Goal: Information Seeking & Learning: Learn about a topic

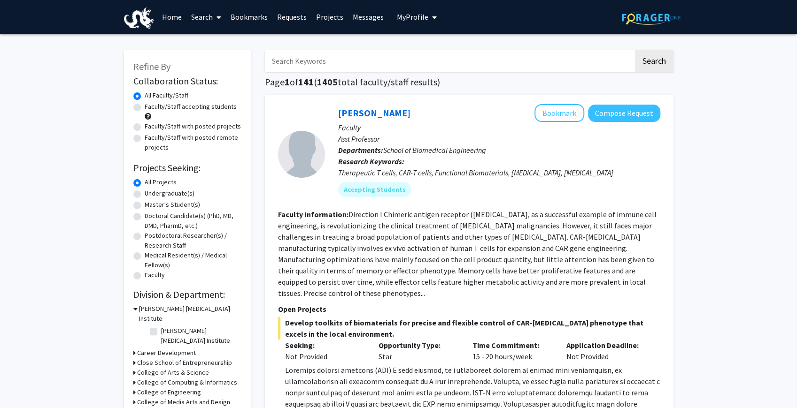
drag, startPoint x: 479, startPoint y: 149, endPoint x: 447, endPoint y: 31, distance: 123.1
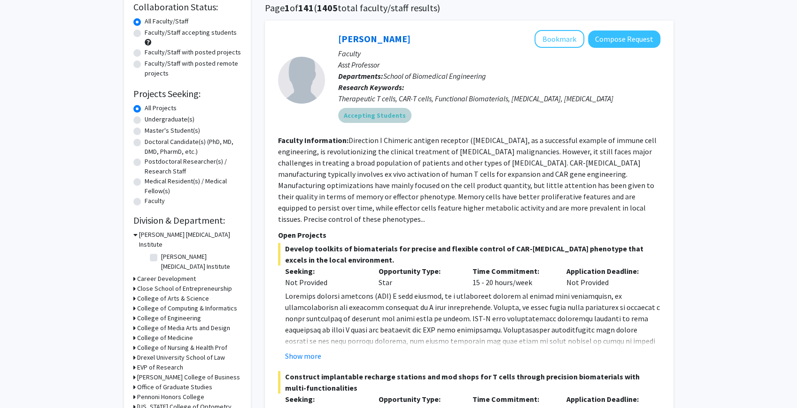
scroll to position [134, 0]
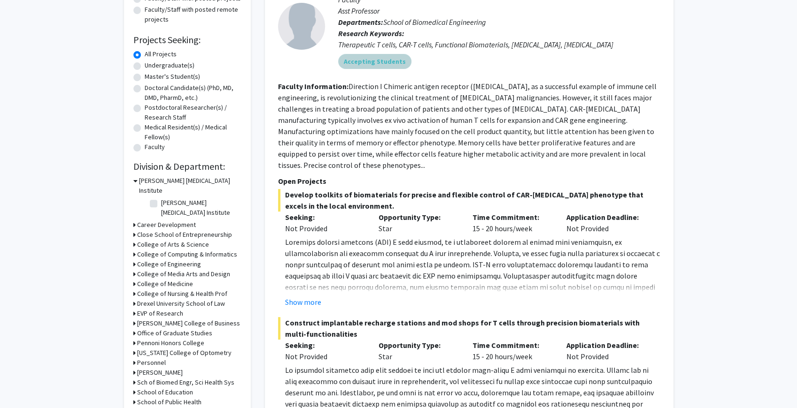
drag, startPoint x: 414, startPoint y: 195, endPoint x: 428, endPoint y: 259, distance: 65.8
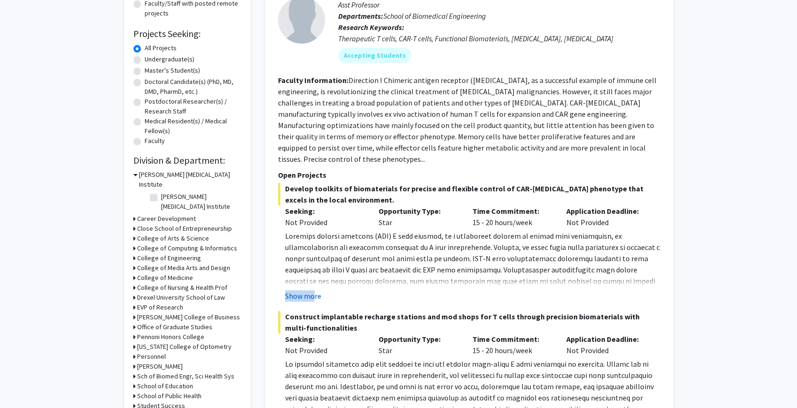
click at [313, 280] on fg-read-more "Show more" at bounding box center [469, 266] width 382 height 71
click at [316, 291] on button "Show more" at bounding box center [303, 296] width 36 height 11
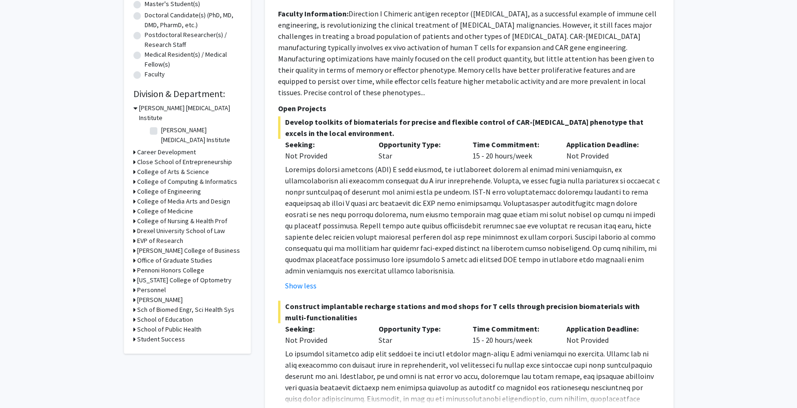
scroll to position [0, 0]
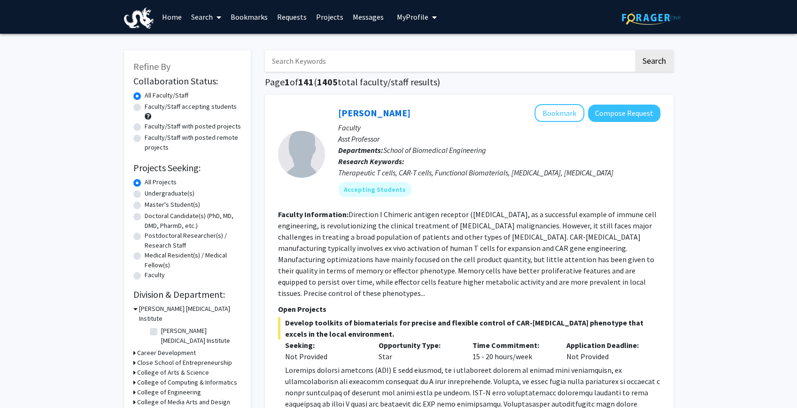
drag, startPoint x: 401, startPoint y: 216, endPoint x: 327, endPoint y: 57, distance: 175.8
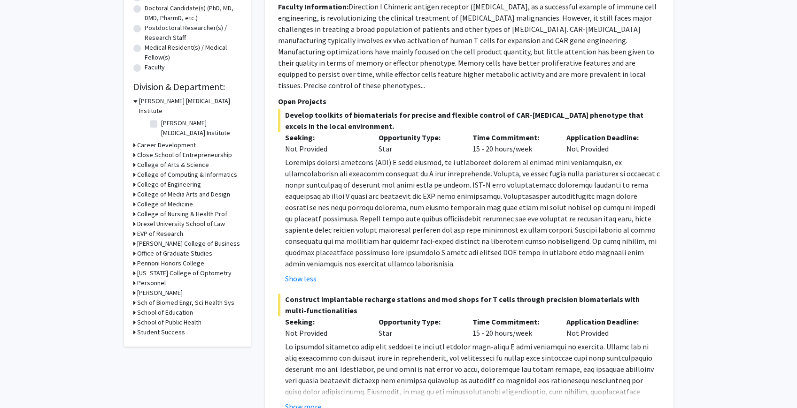
drag, startPoint x: 449, startPoint y: 279, endPoint x: 468, endPoint y: 347, distance: 70.2
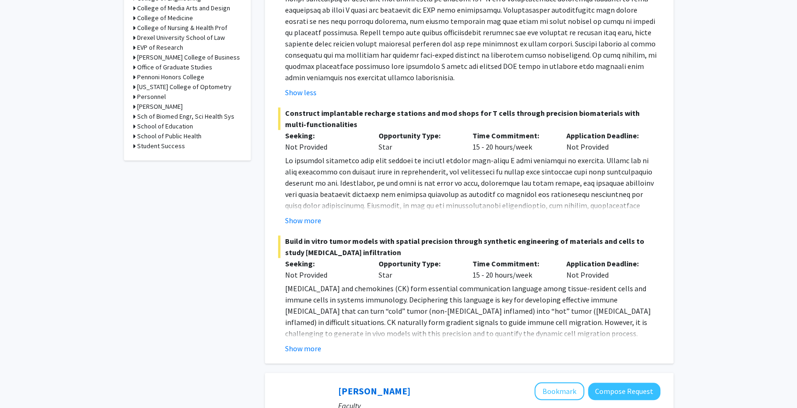
scroll to position [604, 0]
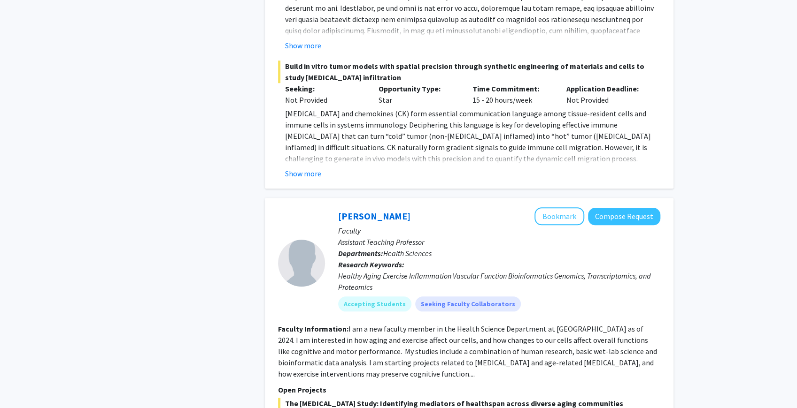
drag, startPoint x: 550, startPoint y: 152, endPoint x: 566, endPoint y: 245, distance: 94.3
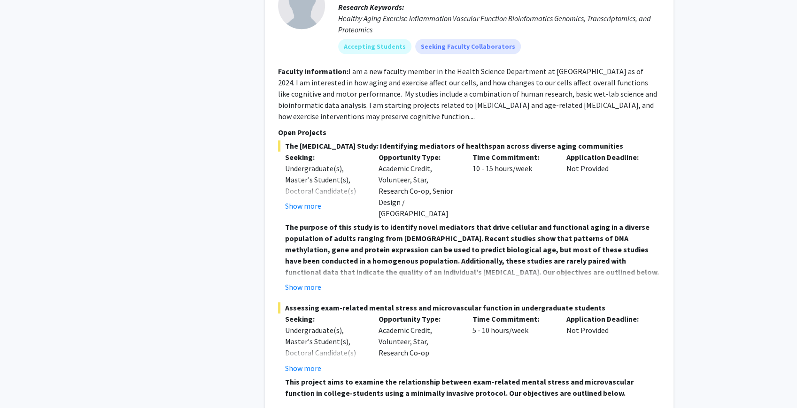
drag, startPoint x: 470, startPoint y: 140, endPoint x: 470, endPoint y: 100, distance: 40.4
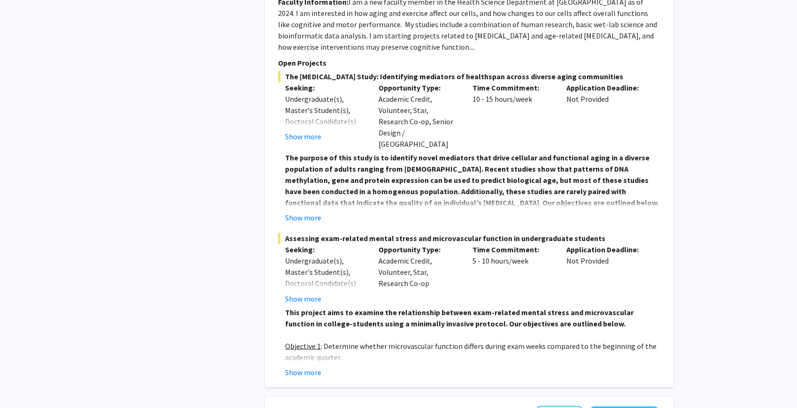
scroll to position [937, 0]
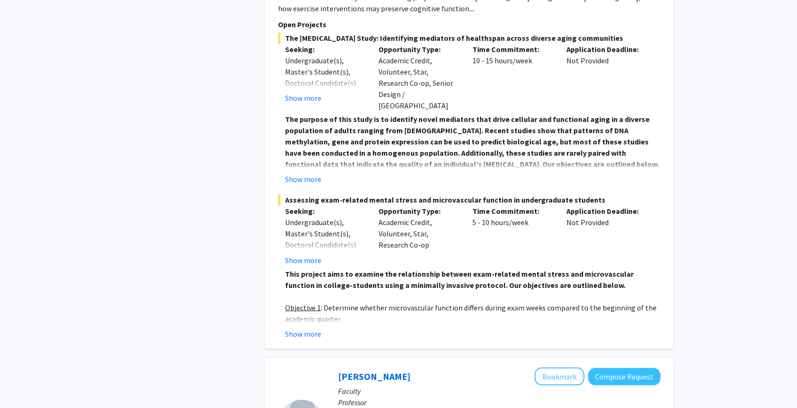
drag, startPoint x: 474, startPoint y: 167, endPoint x: 467, endPoint y: 191, distance: 25.3
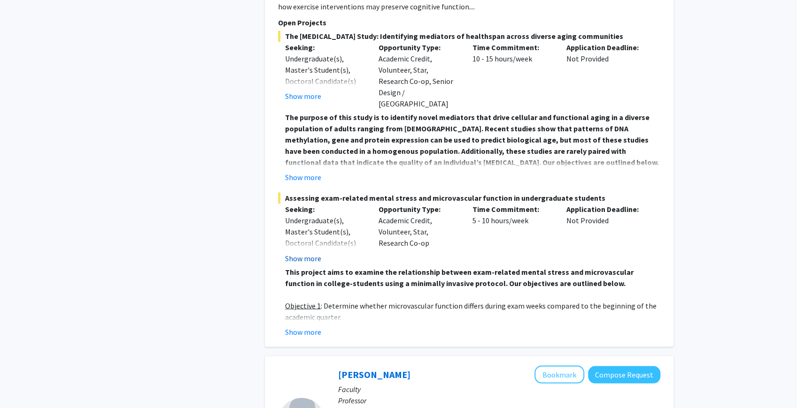
click at [313, 253] on button "Show more" at bounding box center [303, 258] width 36 height 11
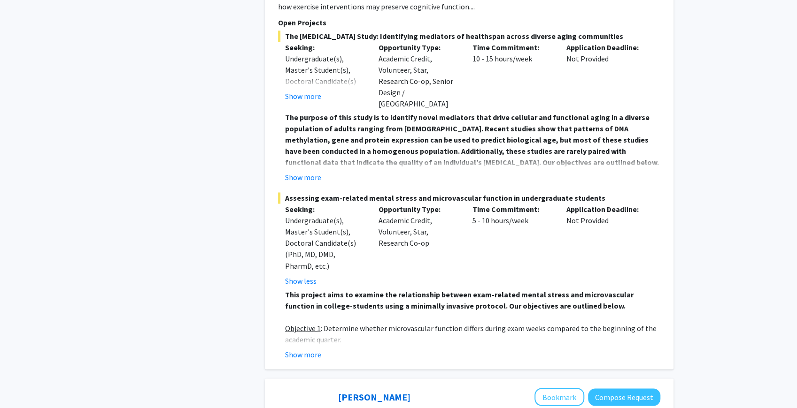
click at [303, 318] on fg-read-more "This project aims to examine the relationship between exam-related mental stres…" at bounding box center [469, 324] width 382 height 71
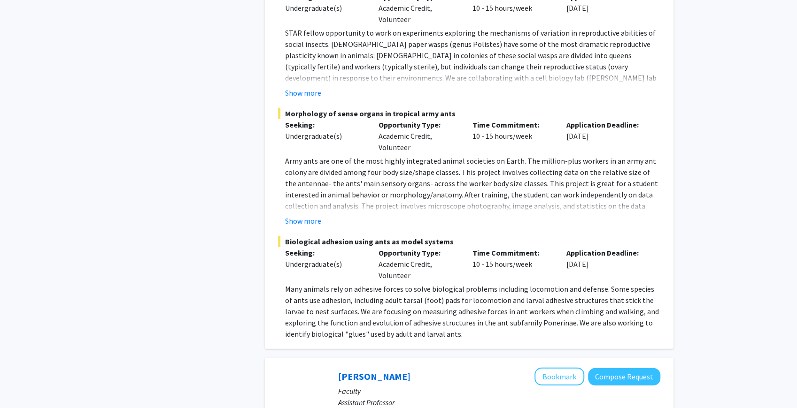
scroll to position [1589, 0]
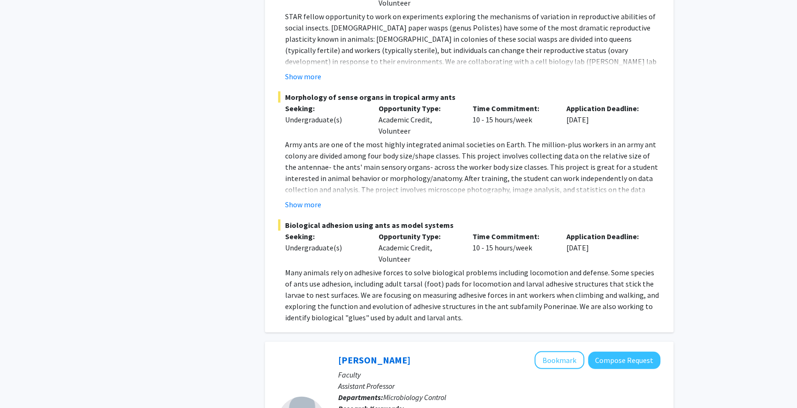
drag, startPoint x: 372, startPoint y: 175, endPoint x: 383, endPoint y: 210, distance: 36.7
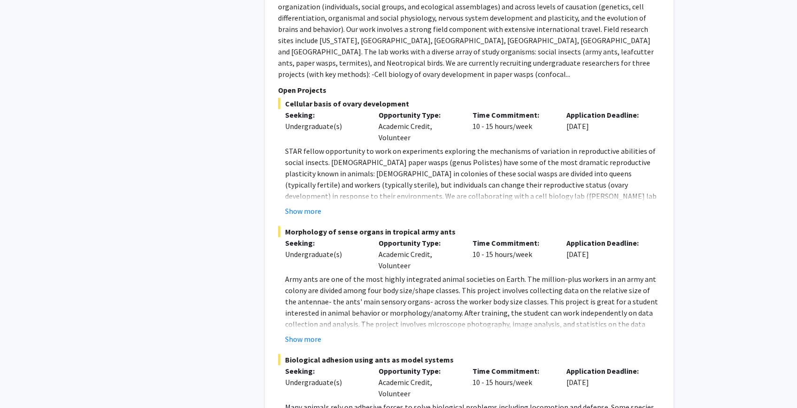
drag, startPoint x: 464, startPoint y: 266, endPoint x: 431, endPoint y: 195, distance: 78.1
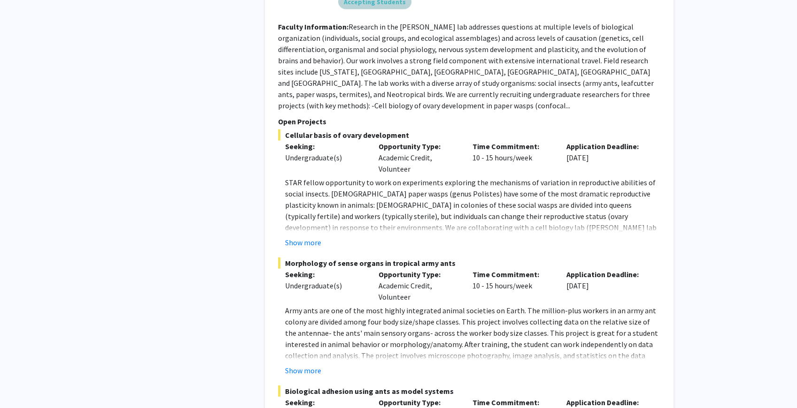
scroll to position [1485, 0]
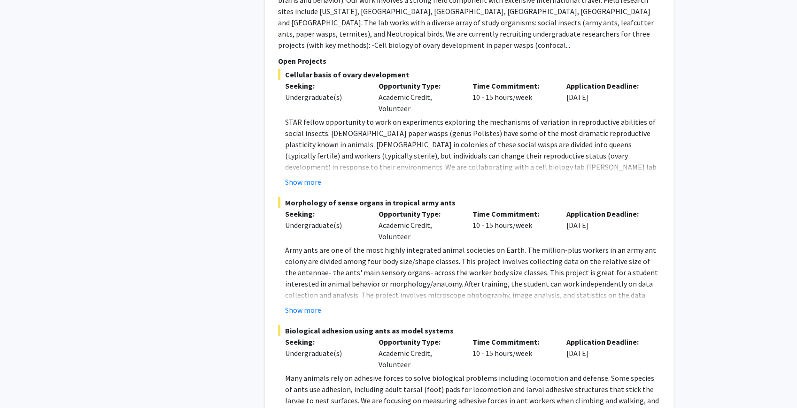
drag, startPoint x: 493, startPoint y: 154, endPoint x: 506, endPoint y: 230, distance: 76.8
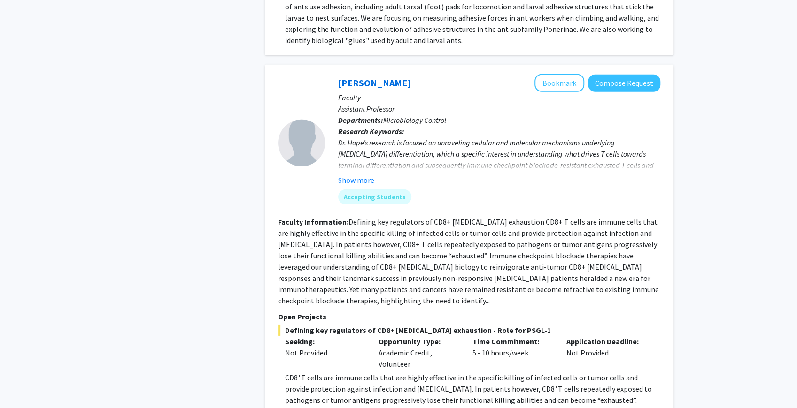
drag, startPoint x: 504, startPoint y: 120, endPoint x: 506, endPoint y: 139, distance: 19.8
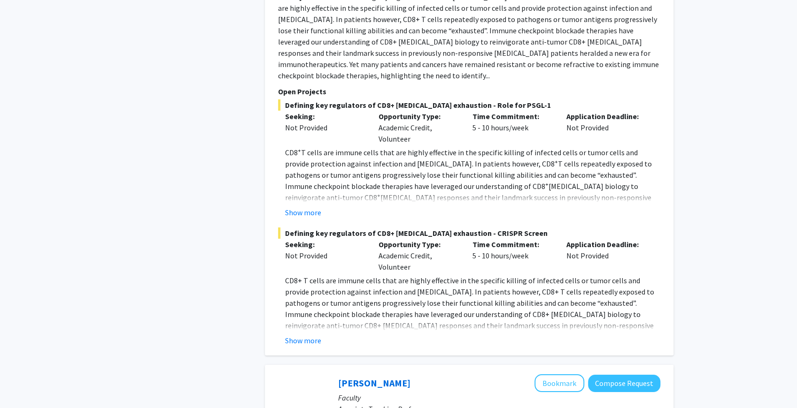
scroll to position [2096, 0]
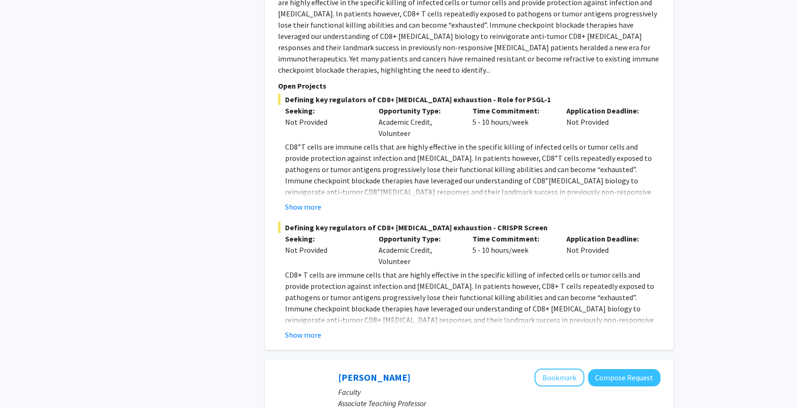
drag, startPoint x: 488, startPoint y: 147, endPoint x: 486, endPoint y: 166, distance: 18.8
click at [309, 200] on button "Show more" at bounding box center [303, 205] width 36 height 11
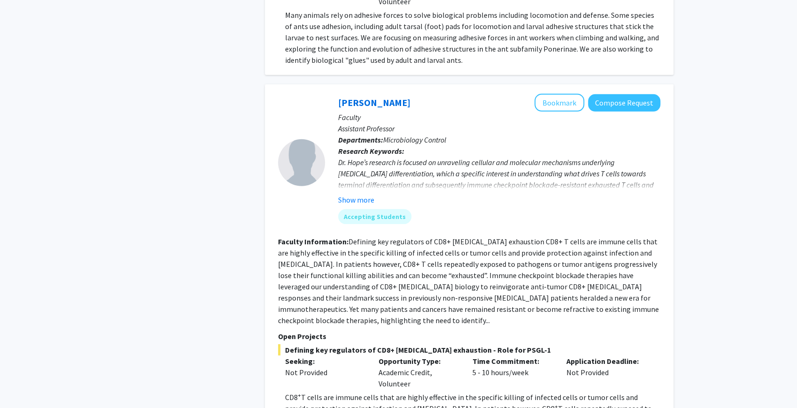
drag, startPoint x: 479, startPoint y: 169, endPoint x: 486, endPoint y: 155, distance: 16.0
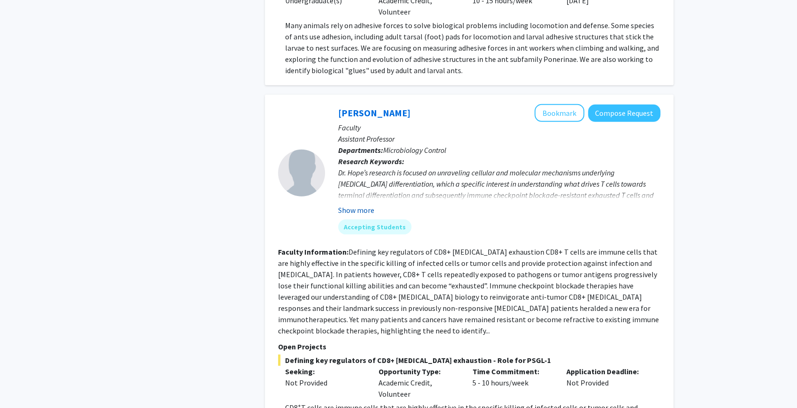
click at [364, 205] on button "Show more" at bounding box center [356, 210] width 36 height 11
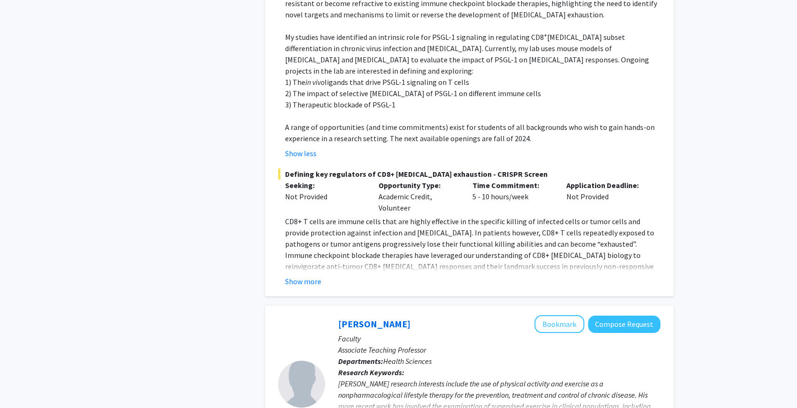
scroll to position [2403, 0]
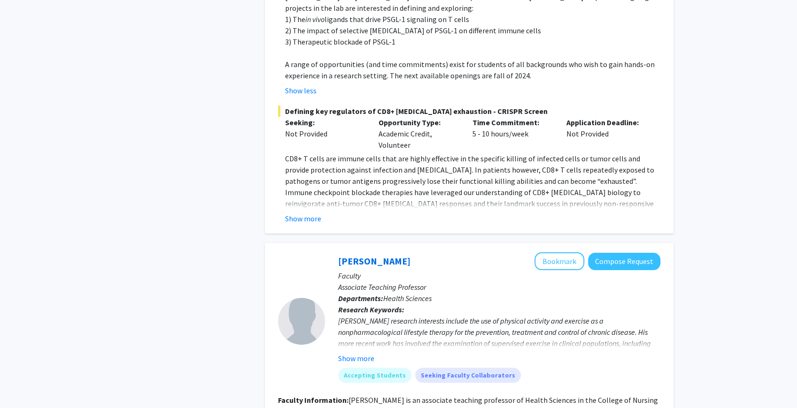
drag, startPoint x: 395, startPoint y: 161, endPoint x: 413, endPoint y: 240, distance: 81.7
click at [312, 213] on button "Show more" at bounding box center [303, 218] width 36 height 11
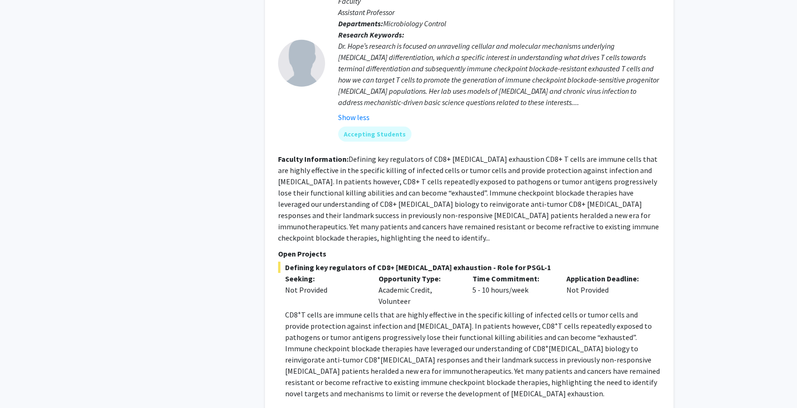
drag, startPoint x: 502, startPoint y: 131, endPoint x: 463, endPoint y: 94, distance: 53.8
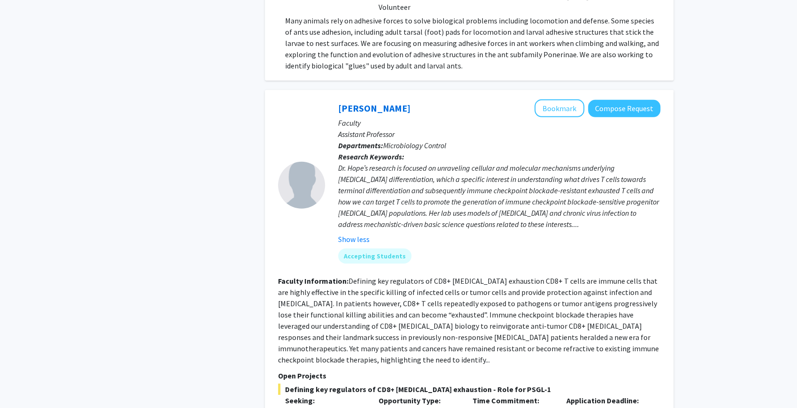
scroll to position [1839, 0]
click at [359, 102] on link "Jenna Hope" at bounding box center [374, 108] width 72 height 12
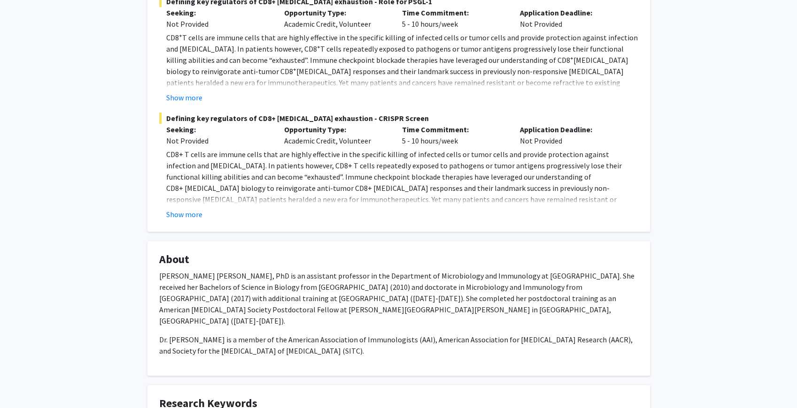
drag, startPoint x: 415, startPoint y: 155, endPoint x: 423, endPoint y: 216, distance: 61.5
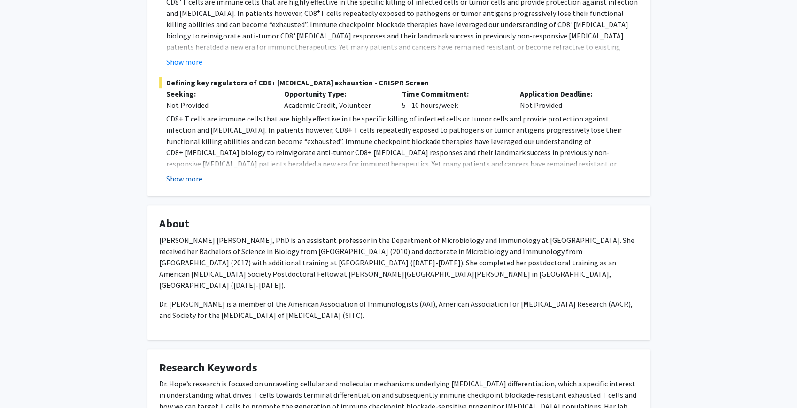
click at [191, 177] on button "Show more" at bounding box center [184, 178] width 36 height 11
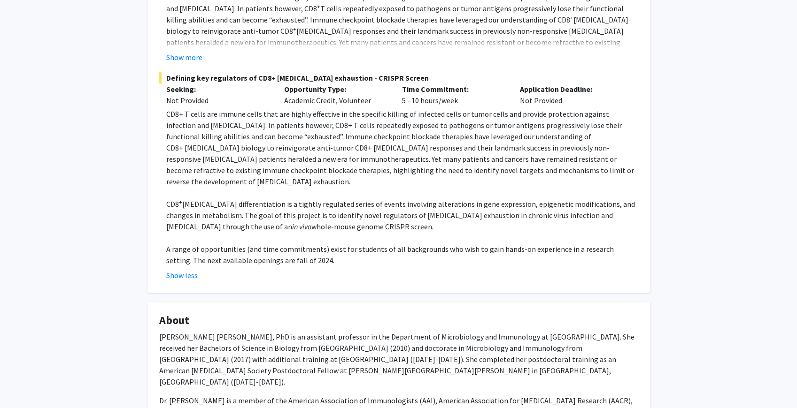
drag, startPoint x: 285, startPoint y: 214, endPoint x: 287, endPoint y: 221, distance: 7.2
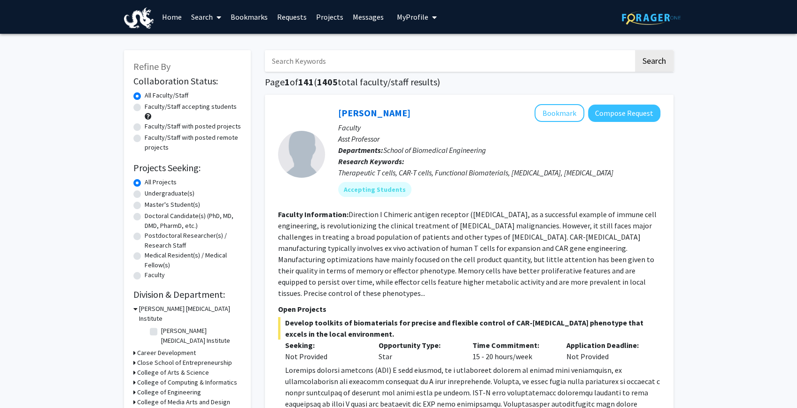
drag, startPoint x: 435, startPoint y: 147, endPoint x: 301, endPoint y: -27, distance: 220.0
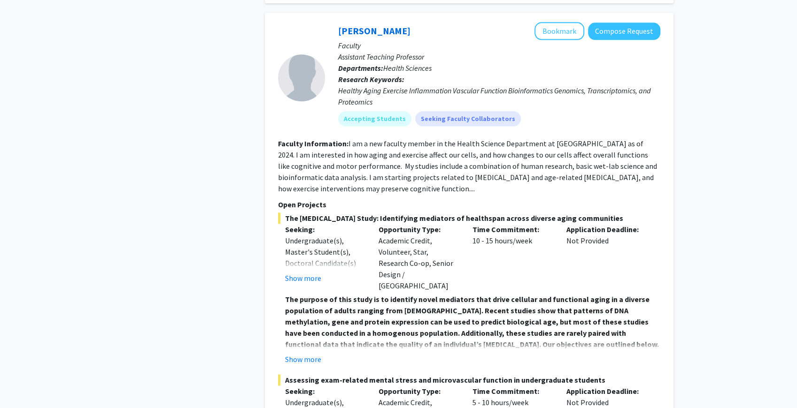
drag, startPoint x: 693, startPoint y: 169, endPoint x: 694, endPoint y: 286, distance: 117.4
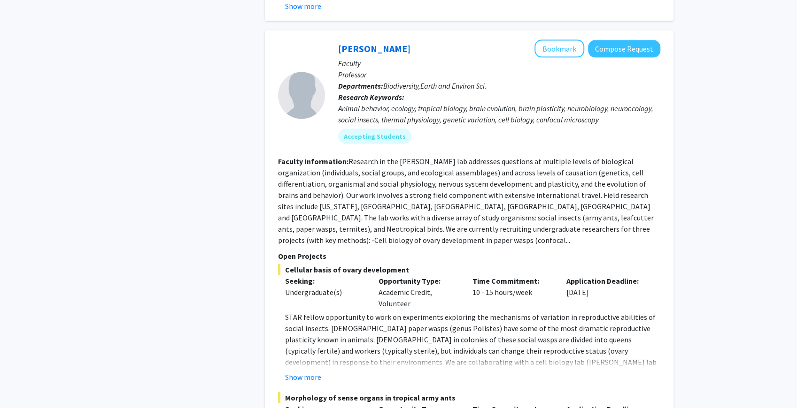
drag, startPoint x: 677, startPoint y: 166, endPoint x: 681, endPoint y: 282, distance: 116.0
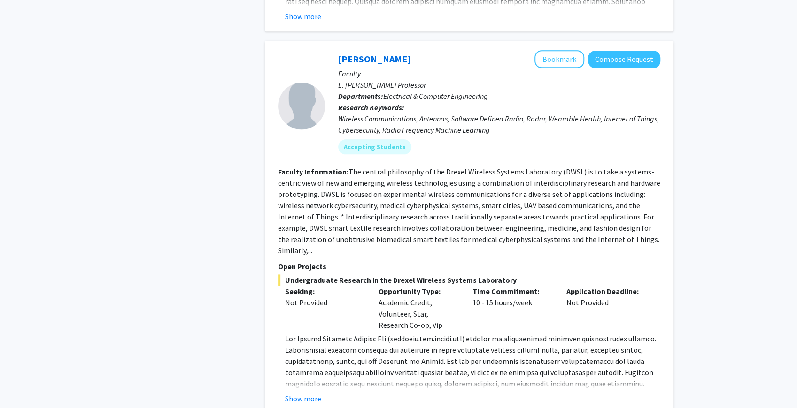
scroll to position [3095, 0]
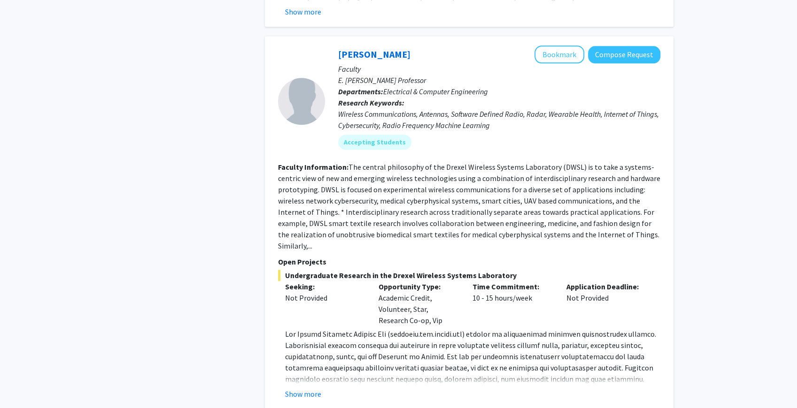
click at [317, 329] on fg-read-more "Show more" at bounding box center [469, 364] width 382 height 71
click at [317, 389] on button "Show more" at bounding box center [303, 394] width 36 height 11
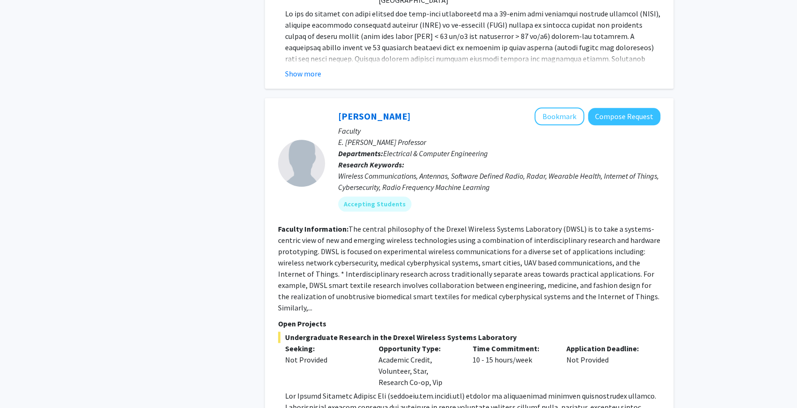
scroll to position [3033, 0]
click at [362, 111] on link "Kapil Dandekar" at bounding box center [374, 117] width 72 height 12
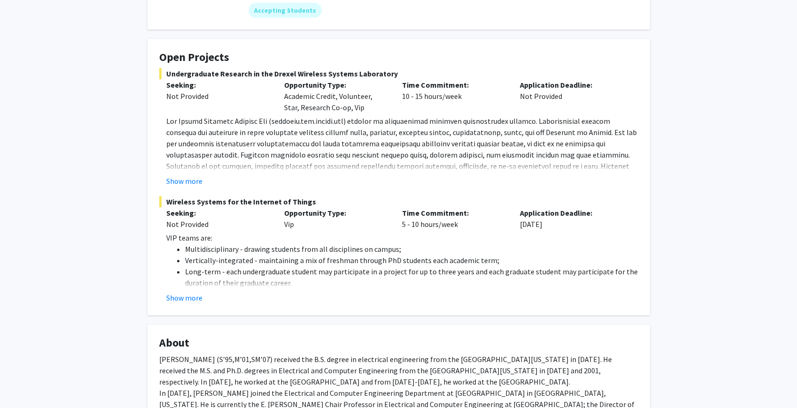
drag, startPoint x: 419, startPoint y: 113, endPoint x: 378, endPoint y: 134, distance: 46.0
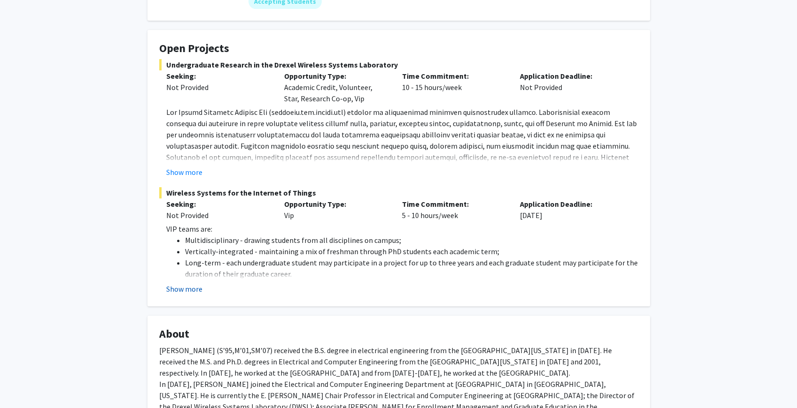
click at [189, 294] on button "Show more" at bounding box center [184, 289] width 36 height 11
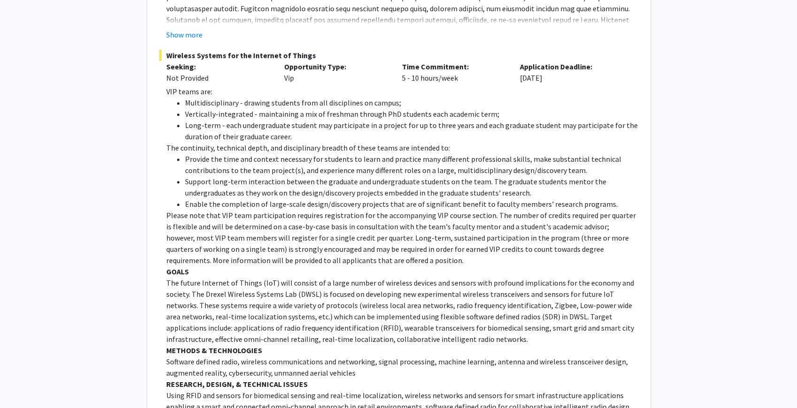
drag, startPoint x: 240, startPoint y: 269, endPoint x: 262, endPoint y: 229, distance: 45.8
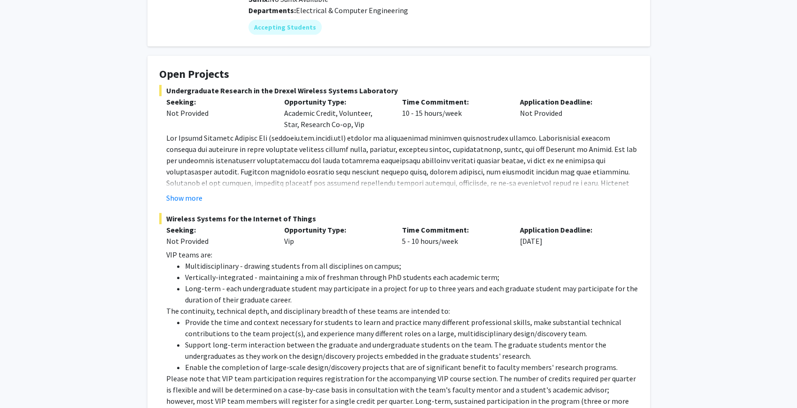
scroll to position [119, 0]
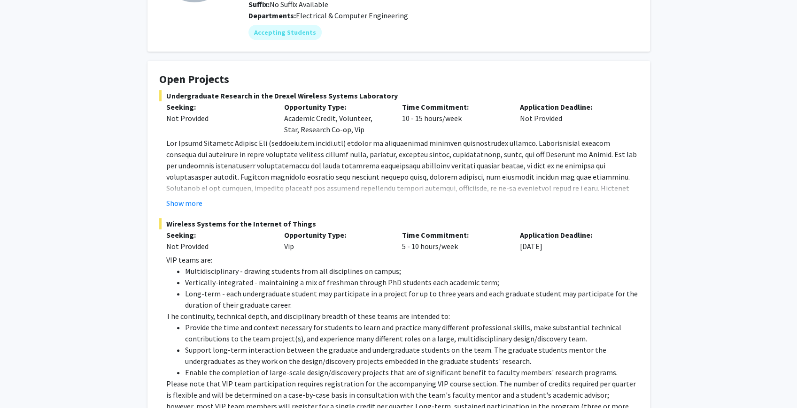
drag, startPoint x: 369, startPoint y: 237, endPoint x: 366, endPoint y: 215, distance: 22.3
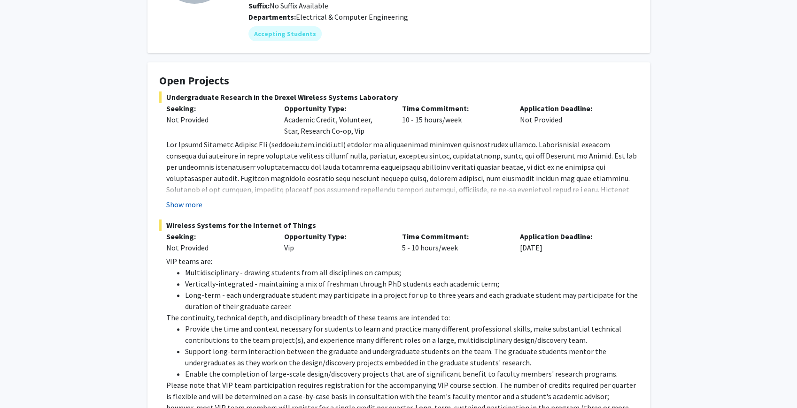
click at [190, 206] on button "Show more" at bounding box center [184, 204] width 36 height 11
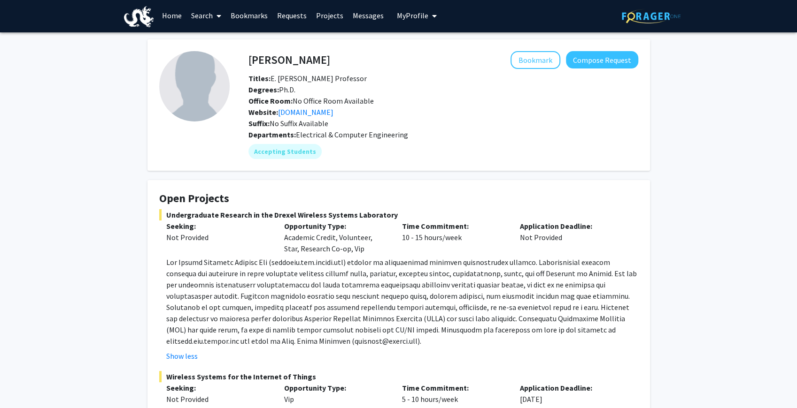
scroll to position [0, 0]
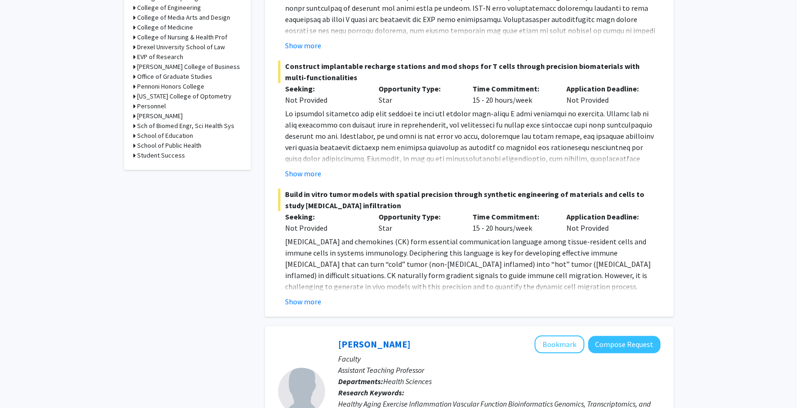
drag, startPoint x: 654, startPoint y: 233, endPoint x: 656, endPoint y: 366, distance: 133.4
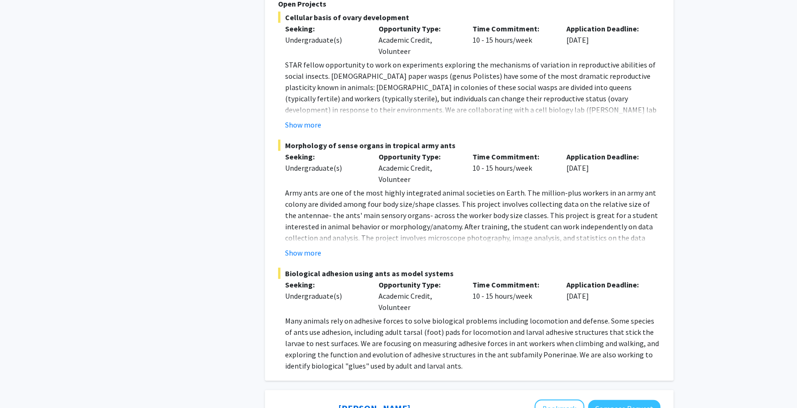
drag, startPoint x: 683, startPoint y: 278, endPoint x: 692, endPoint y: 350, distance: 72.4
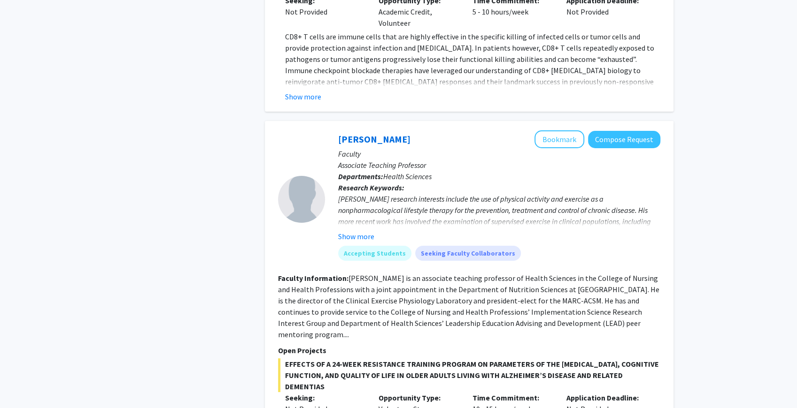
scroll to position [2269, 0]
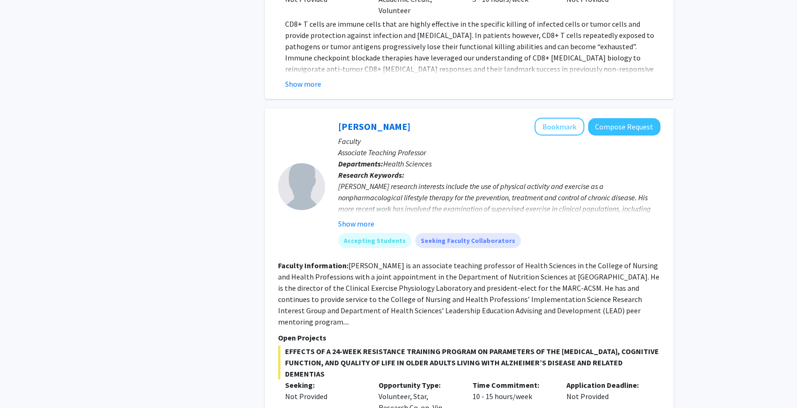
drag, startPoint x: 724, startPoint y: 185, endPoint x: 708, endPoint y: 210, distance: 28.7
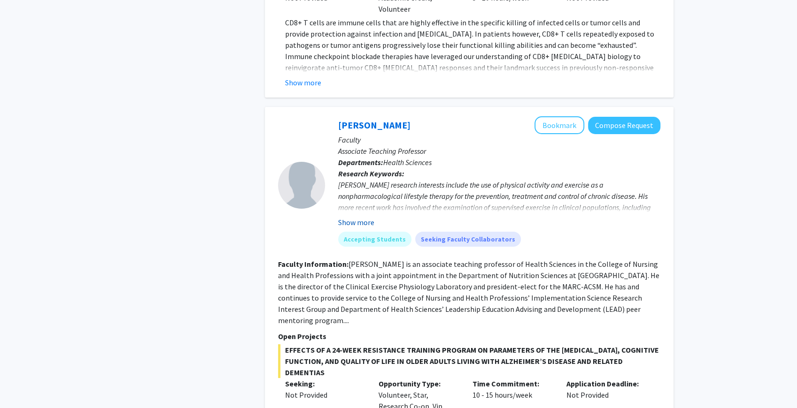
click at [355, 217] on button "Show more" at bounding box center [356, 222] width 36 height 11
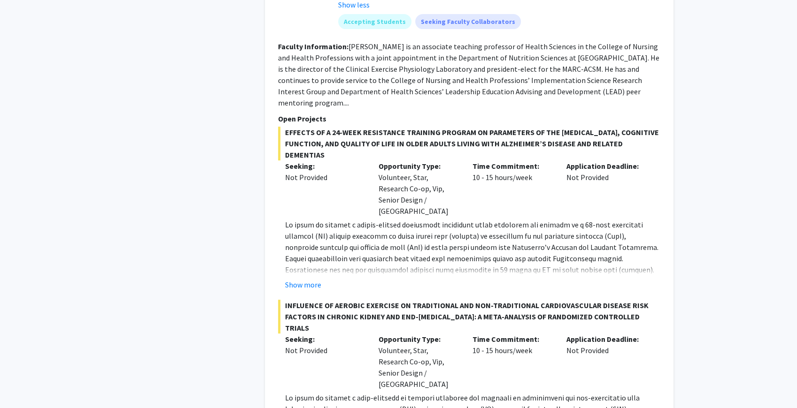
drag, startPoint x: 519, startPoint y: 211, endPoint x: 523, endPoint y: 227, distance: 16.9
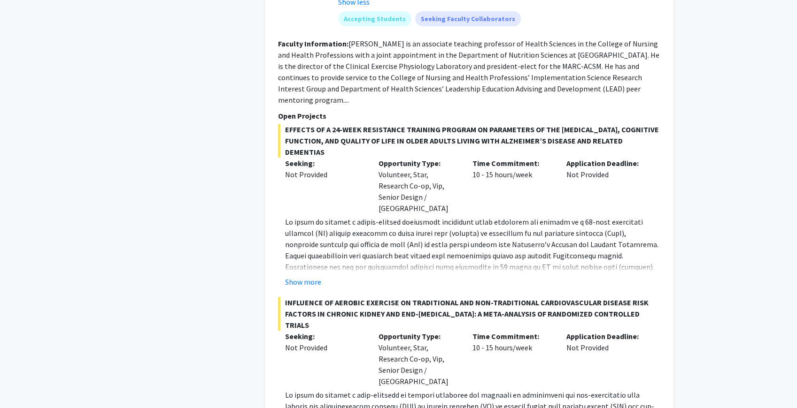
click at [301, 277] on button "Show more" at bounding box center [303, 282] width 36 height 11
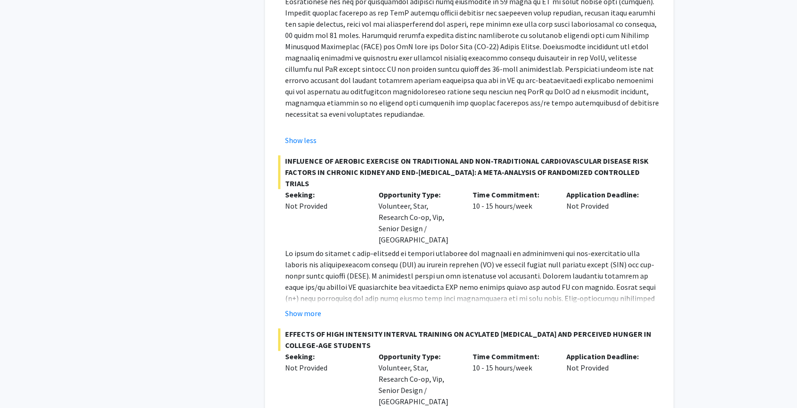
scroll to position [2800, 0]
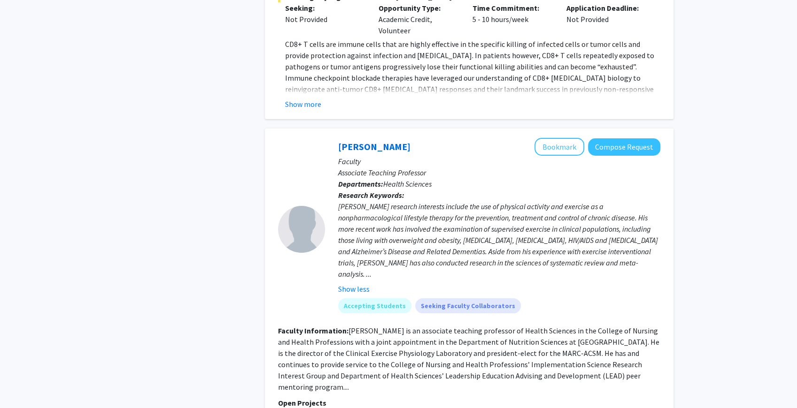
drag, startPoint x: 506, startPoint y: 188, endPoint x: 549, endPoint y: 108, distance: 90.3
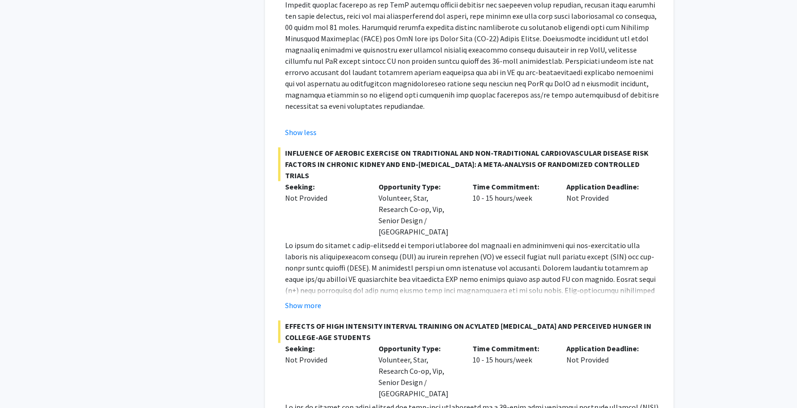
drag, startPoint x: 499, startPoint y: 183, endPoint x: 545, endPoint y: 284, distance: 110.9
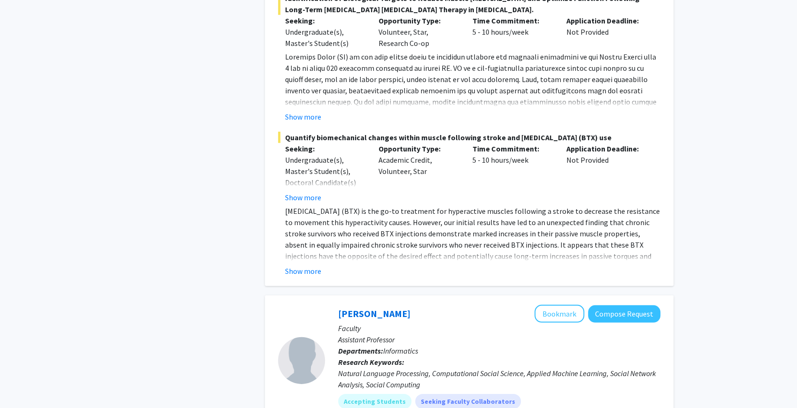
scroll to position [4114, 0]
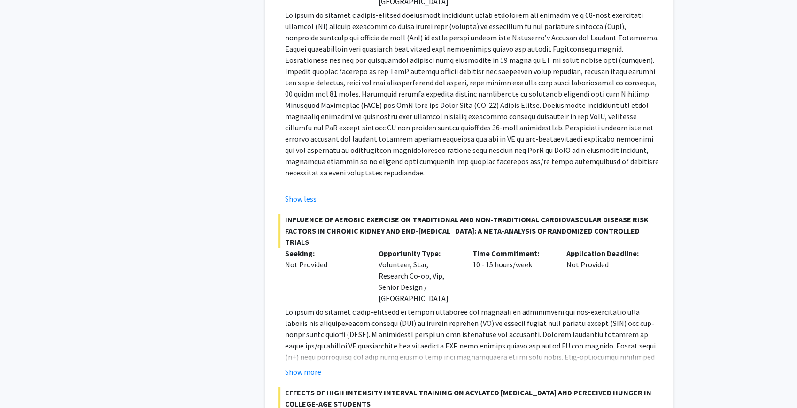
drag, startPoint x: 635, startPoint y: 137, endPoint x: 539, endPoint y: 29, distance: 144.7
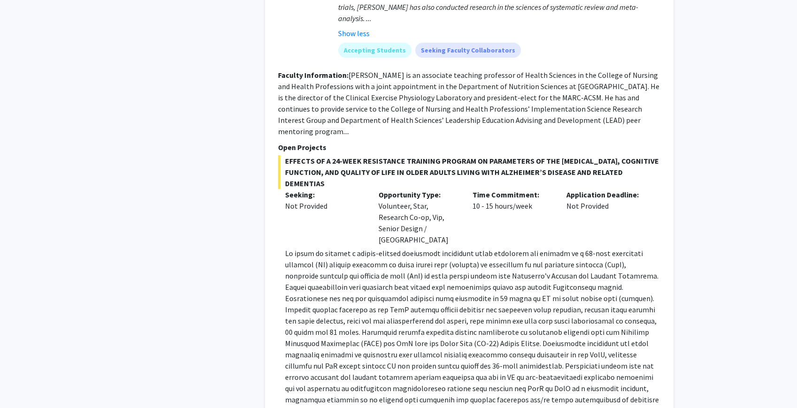
drag, startPoint x: 655, startPoint y: 155, endPoint x: 601, endPoint y: 62, distance: 107.7
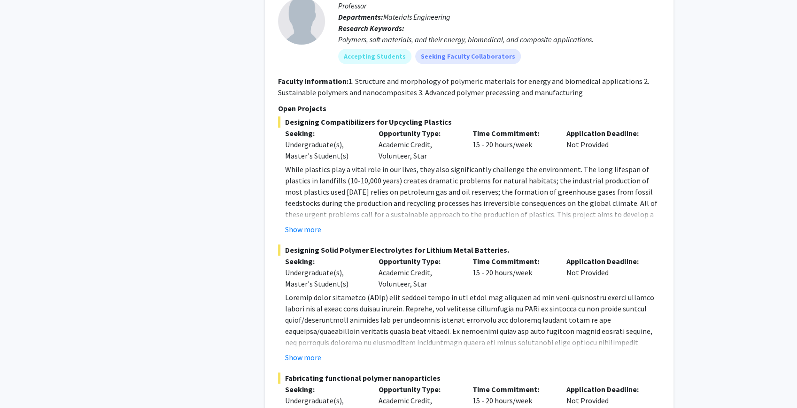
scroll to position [5599, 0]
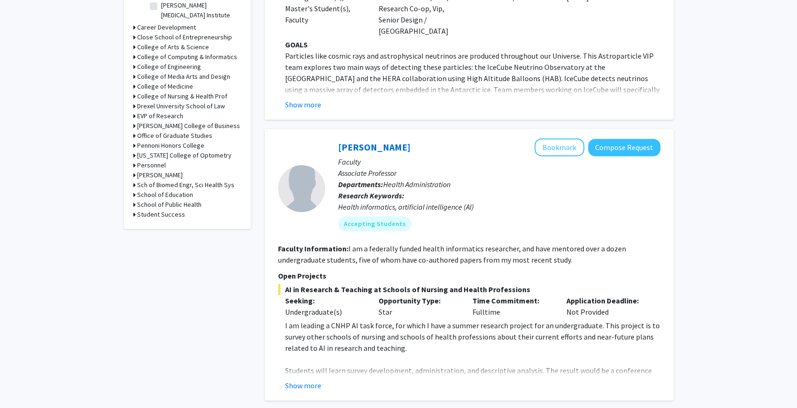
drag, startPoint x: 655, startPoint y: 196, endPoint x: 655, endPoint y: 221, distance: 24.4
